Goal: Check status: Check status

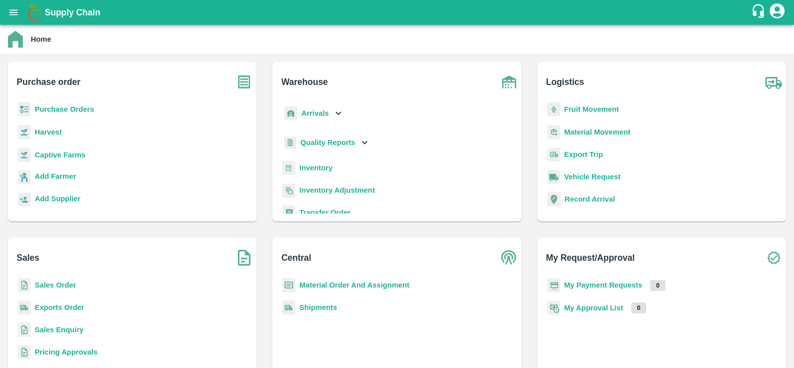
click at [56, 282] on b "Sales Order" at bounding box center [55, 285] width 41 height 8
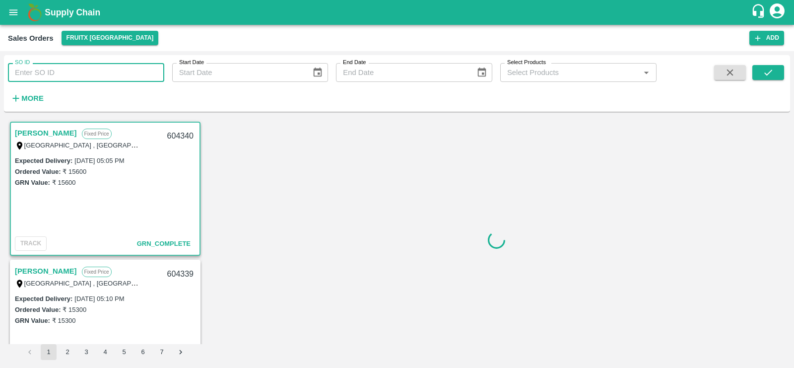
click at [82, 74] on input "SO ID" at bounding box center [86, 72] width 156 height 19
paste input "592526.0"
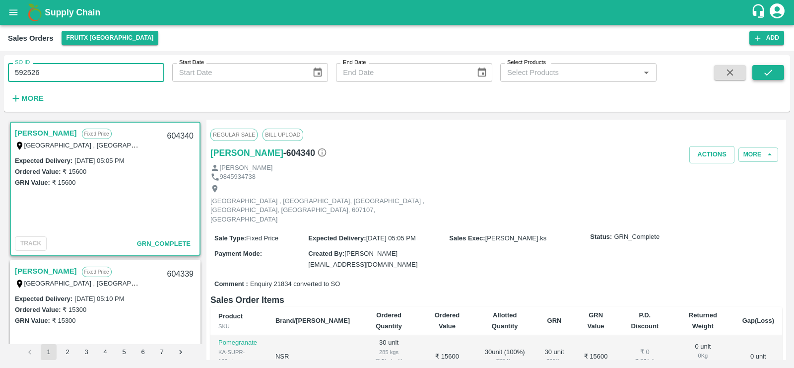
type input "592526"
click at [759, 71] on button "submit" at bounding box center [768, 72] width 32 height 15
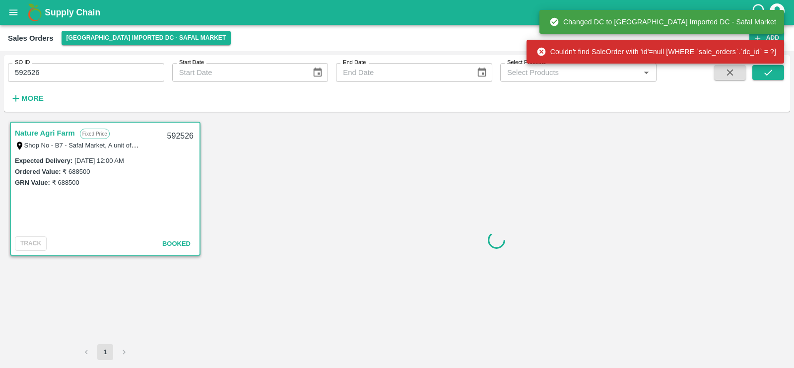
click at [58, 134] on link "Nature Agri Farm" at bounding box center [45, 133] width 60 height 13
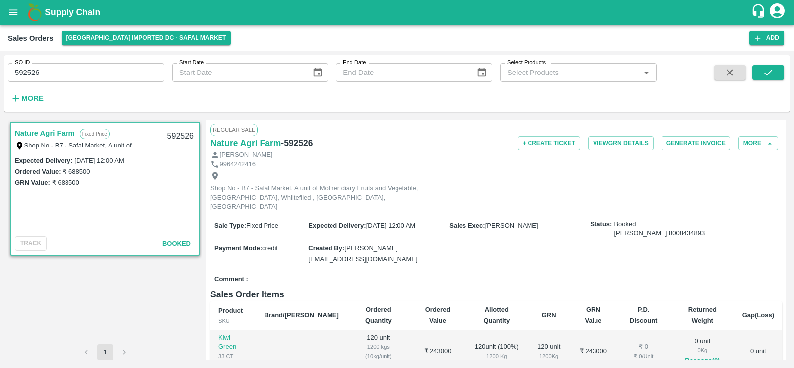
click at [65, 134] on link "Nature Agri Farm" at bounding box center [45, 133] width 60 height 13
click at [409, 157] on div "[PERSON_NAME]" at bounding box center [496, 154] width 572 height 9
click at [395, 147] on div "Nature Agri Farm - 592526" at bounding box center [305, 143] width 191 height 14
click at [250, 143] on h6 "Nature Agri Farm" at bounding box center [245, 143] width 70 height 14
click at [19, 71] on input "592526" at bounding box center [86, 72] width 156 height 19
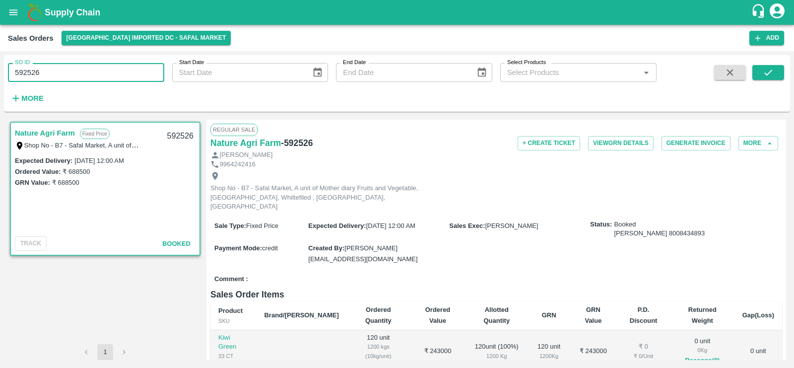
click at [19, 71] on input "592526" at bounding box center [86, 72] width 156 height 19
click at [648, 39] on div "Sales Orders [GEOGRAPHIC_DATA] Imported DC - Safal Market" at bounding box center [378, 38] width 741 height 14
